Goal: Book appointment/travel/reservation

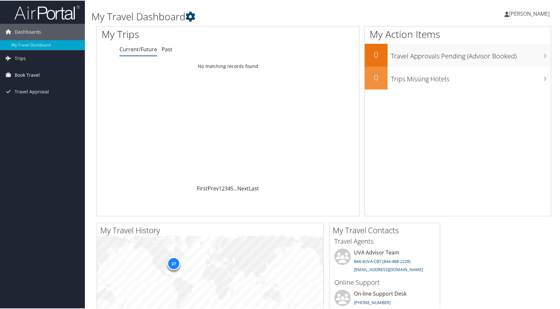
click at [31, 75] on span "Book Travel" at bounding box center [27, 74] width 25 height 16
click at [27, 106] on link "Book/Manage Online Trips" at bounding box center [42, 107] width 85 height 10
click at [33, 74] on span "Book Travel" at bounding box center [27, 74] width 25 height 16
click at [46, 108] on link "Book/Manage Online Trips" at bounding box center [42, 107] width 85 height 10
